Goal: Task Accomplishment & Management: Manage account settings

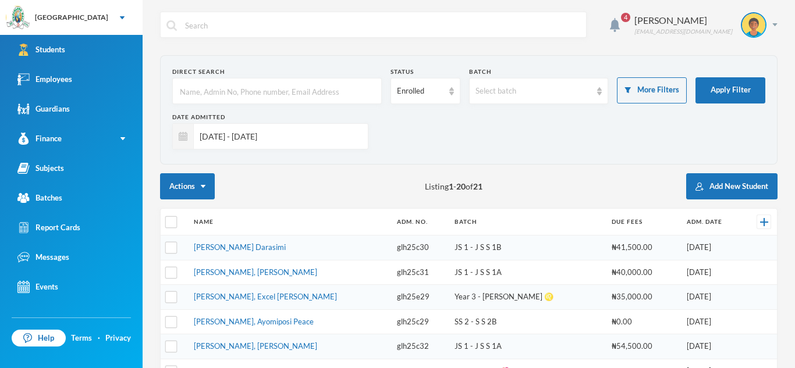
scroll to position [5, 0]
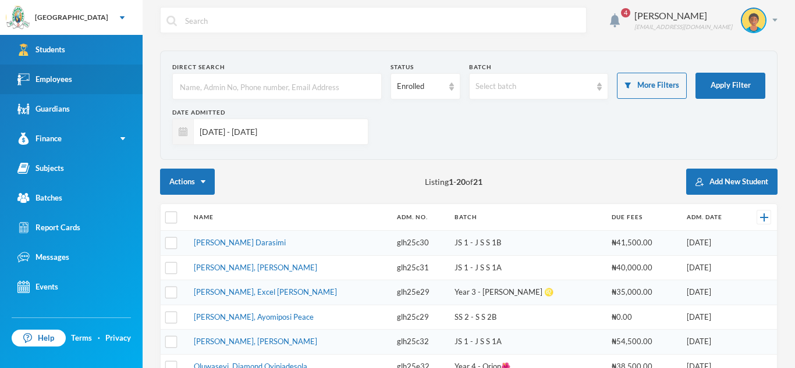
click at [69, 81] on div "Employees" at bounding box center [44, 79] width 55 height 12
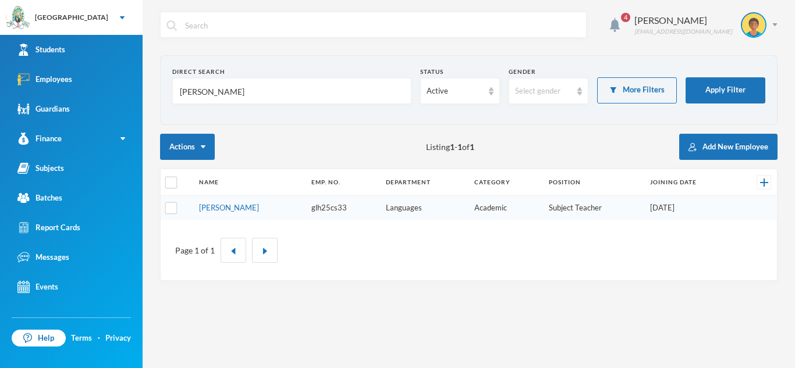
click at [214, 97] on input "[PERSON_NAME]" at bounding box center [292, 92] width 226 height 26
type input "r"
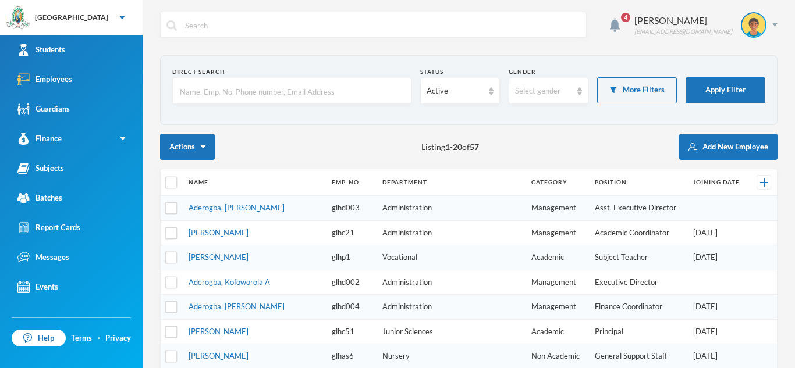
type input "A"
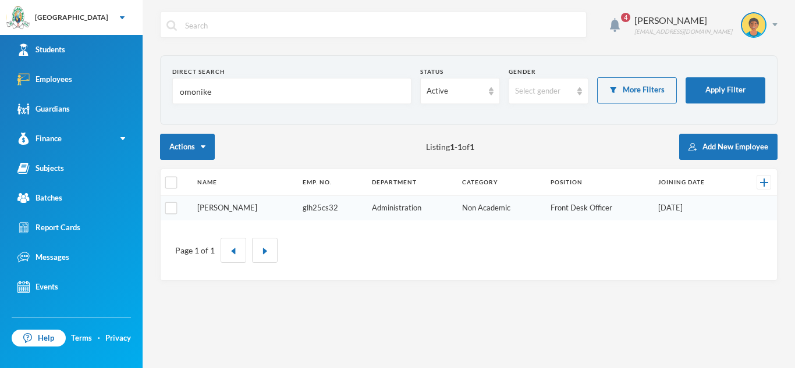
type input "omonike"
click at [245, 209] on link "[PERSON_NAME]" at bounding box center [227, 207] width 60 height 9
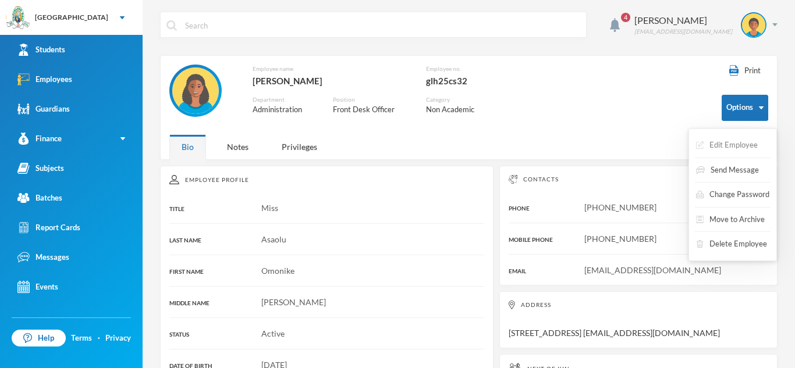
click at [732, 141] on button "Edit Employee" at bounding box center [727, 145] width 64 height 21
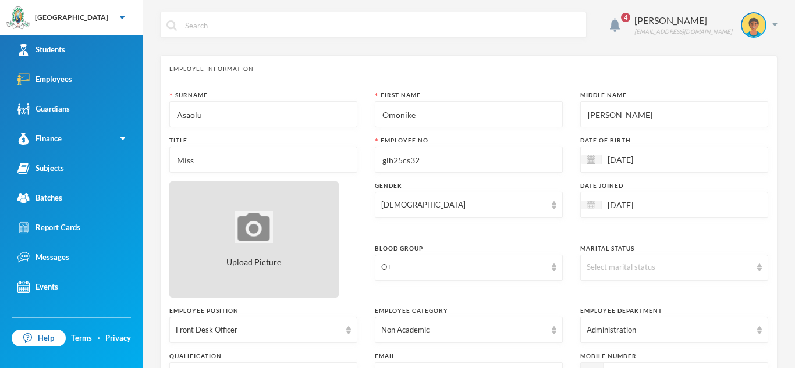
click at [270, 220] on img at bounding box center [254, 227] width 38 height 32
type input "C:\fakepath\[PERSON_NAME].jpg"
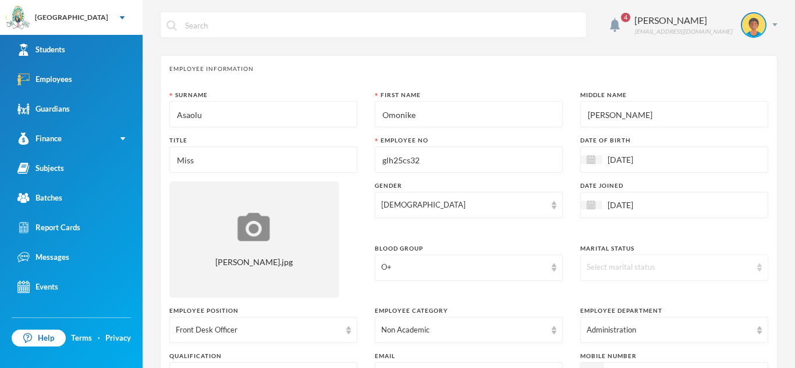
click at [753, 266] on div "Select marital status" at bounding box center [674, 268] width 188 height 26
click at [677, 294] on li "Single" at bounding box center [674, 294] width 188 height 19
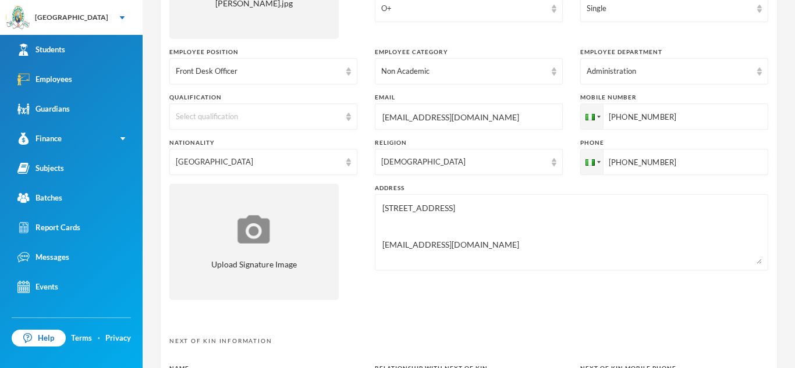
scroll to position [260, 0]
click at [345, 116] on div "Select qualification" at bounding box center [263, 116] width 188 height 26
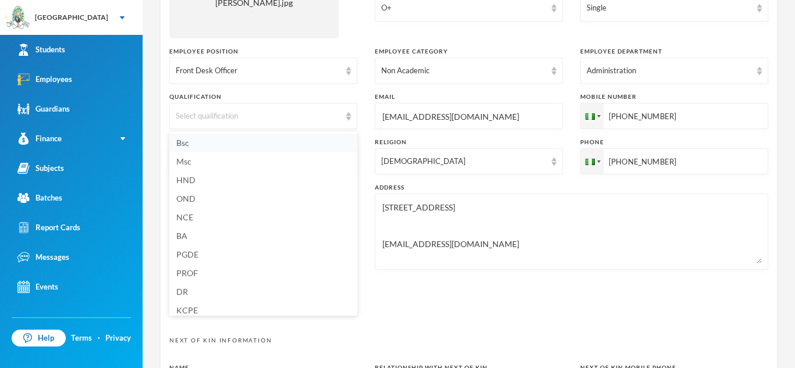
click at [302, 141] on li "Bsc" at bounding box center [263, 143] width 188 height 19
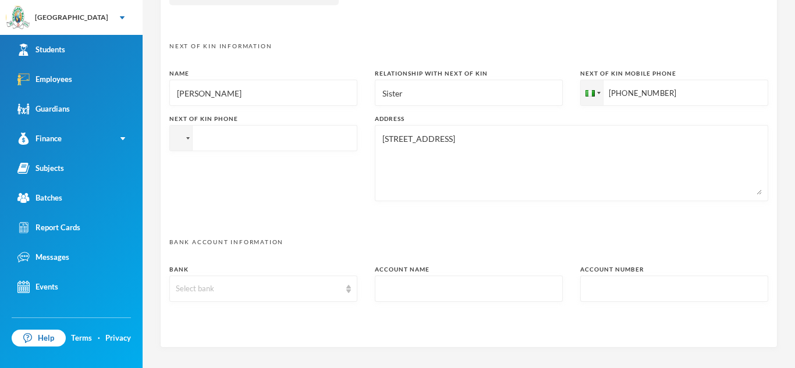
scroll to position [606, 0]
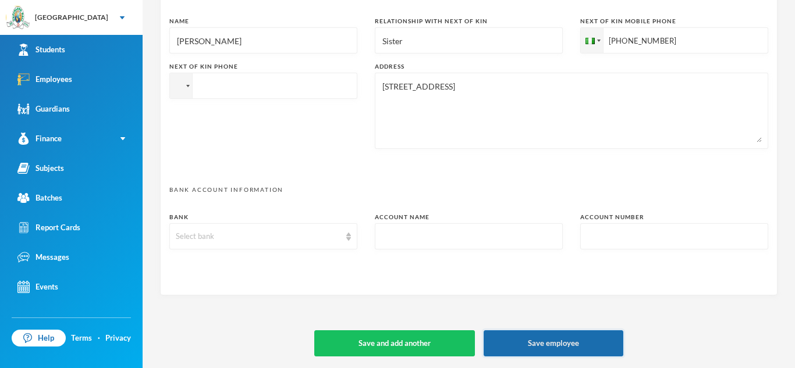
click at [557, 346] on button "Save employee" at bounding box center [554, 344] width 140 height 26
type textarea "[STREET_ADDRESS] [EMAIL_ADDRESS][DOMAIN_NAME]"
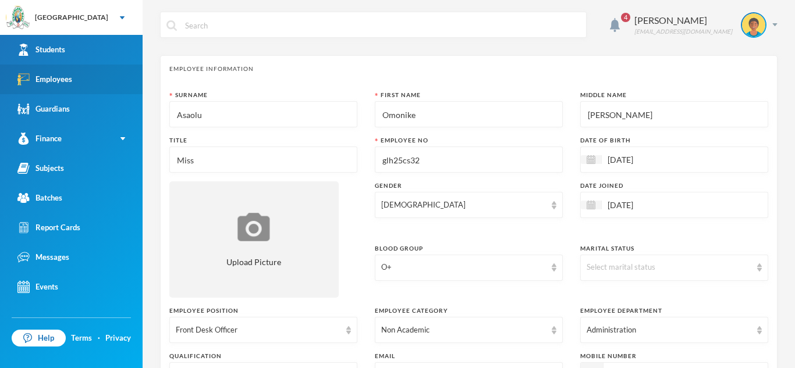
click at [70, 72] on link "Employees" at bounding box center [71, 80] width 143 height 30
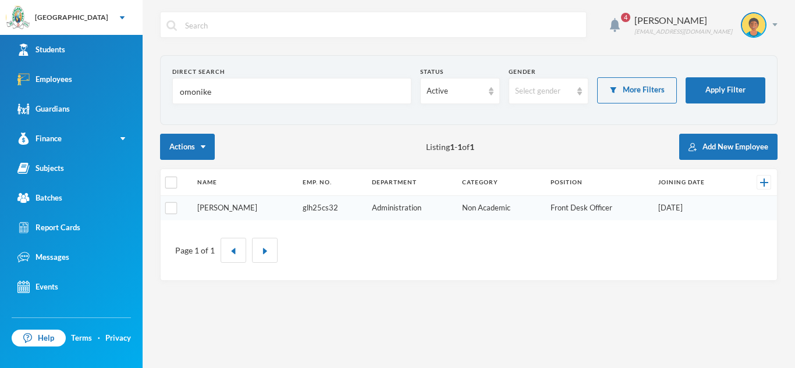
click at [252, 203] on link "[PERSON_NAME]" at bounding box center [227, 207] width 60 height 9
click at [224, 95] on input "omonike" at bounding box center [292, 92] width 226 height 26
type input "o"
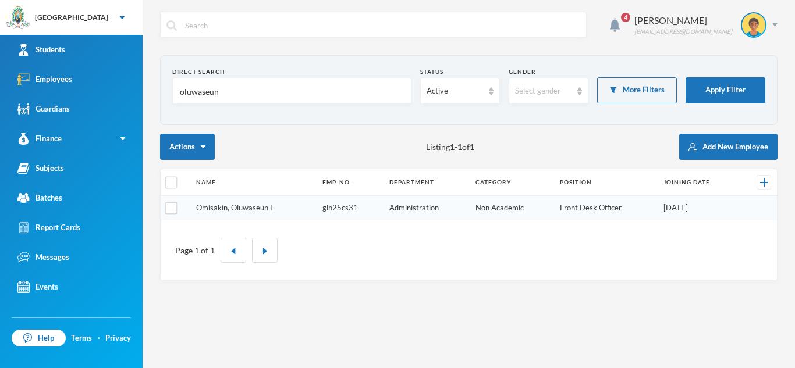
type input "oluwaseun"
click at [247, 210] on link "Omisakin, Oluwaseun F" at bounding box center [235, 207] width 78 height 9
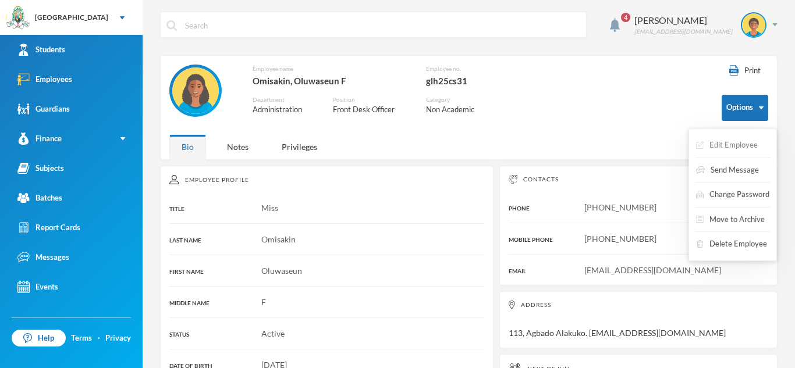
click at [729, 141] on button "Edit Employee" at bounding box center [727, 145] width 64 height 21
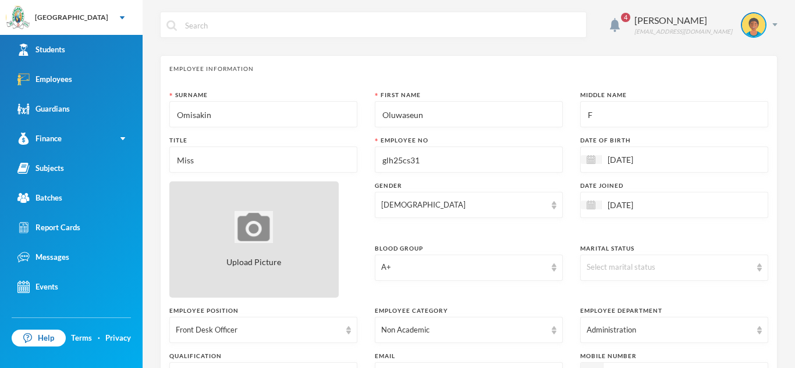
click at [262, 251] on div "Upload Picture" at bounding box center [253, 240] width 169 height 116
